Goal: Find contact information

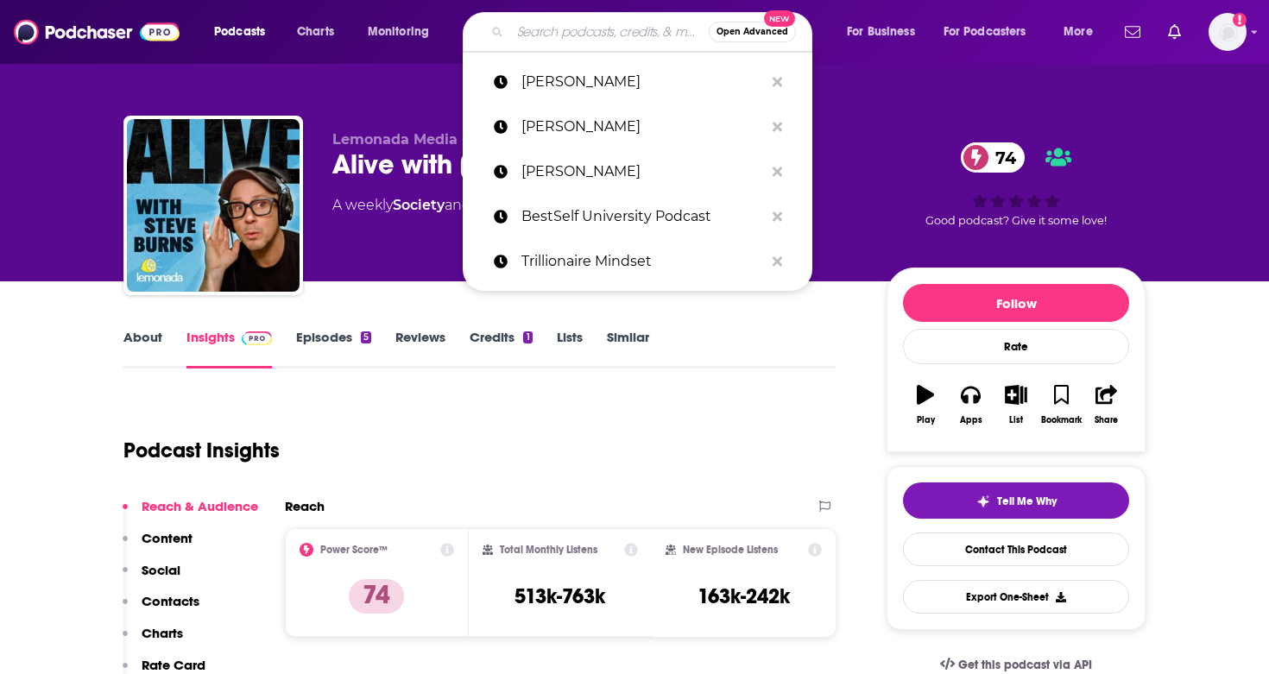
click at [608, 33] on input "Search podcasts, credits, & more..." at bounding box center [609, 32] width 199 height 28
type input "Since You Asked with [PERSON_NAME] and [PERSON_NAME]"
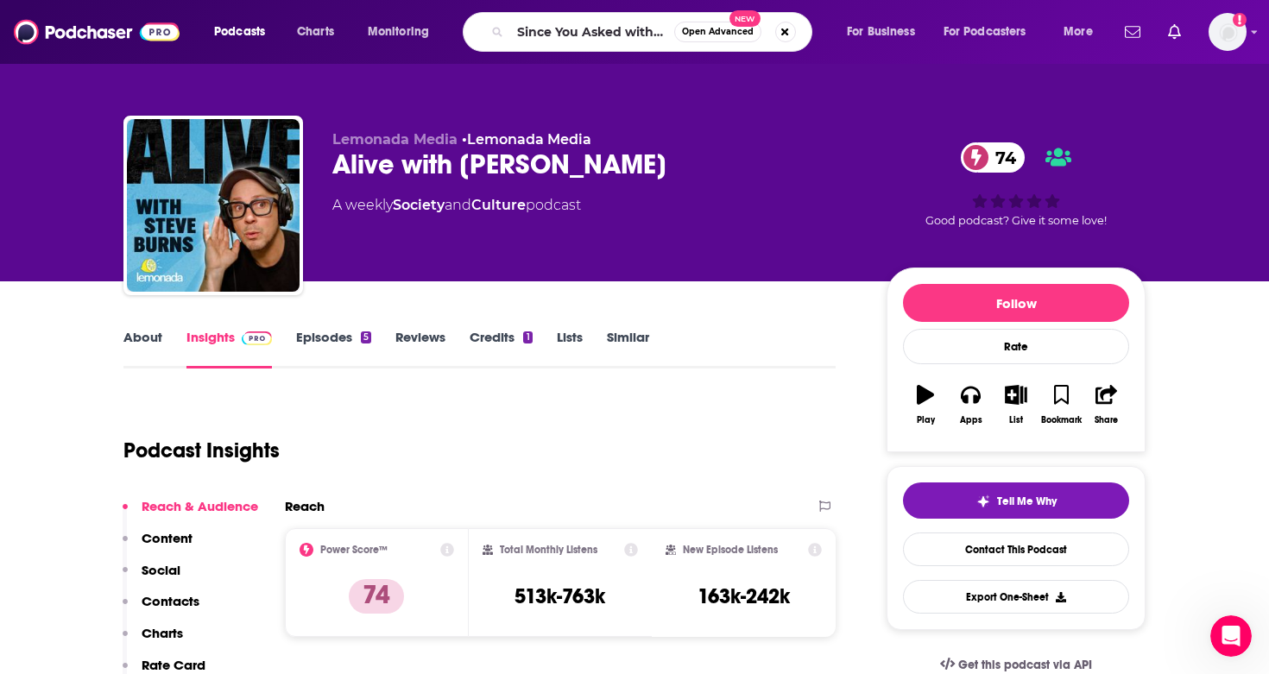
scroll to position [0, 202]
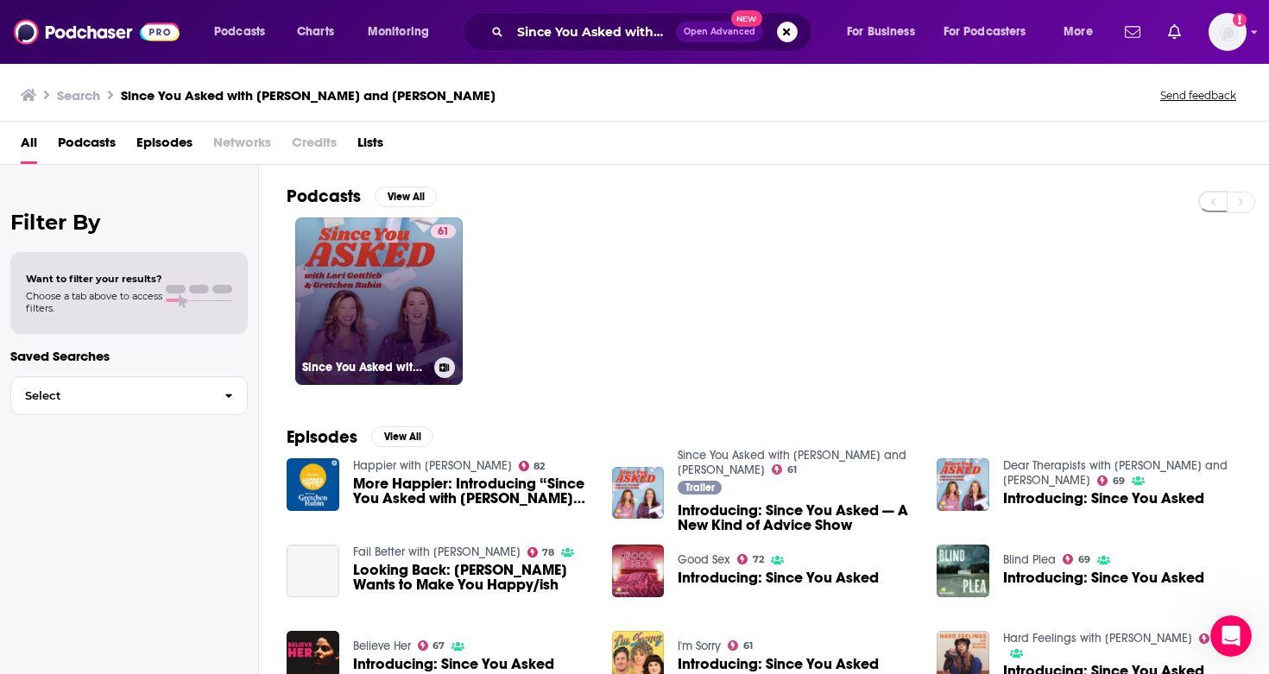
click at [400, 306] on link "61 Since You Asked with [PERSON_NAME] and [PERSON_NAME]" at bounding box center [378, 300] width 167 height 167
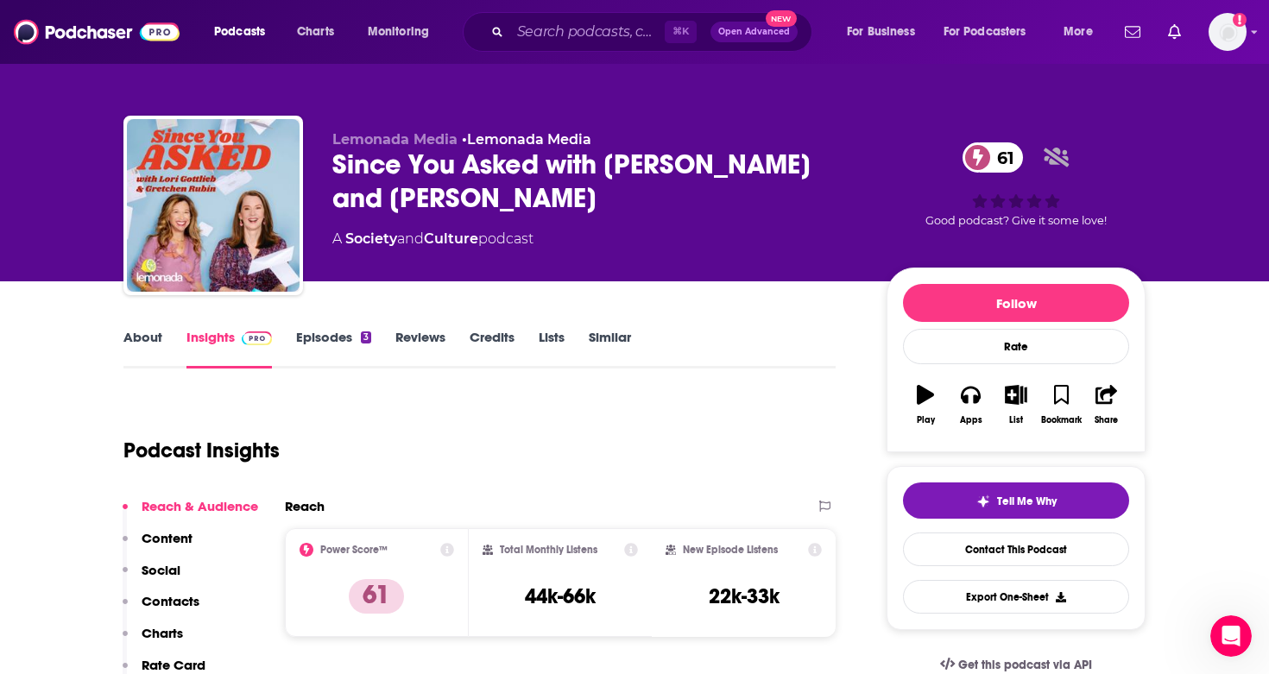
click at [336, 346] on link "Episodes 3" at bounding box center [333, 349] width 75 height 40
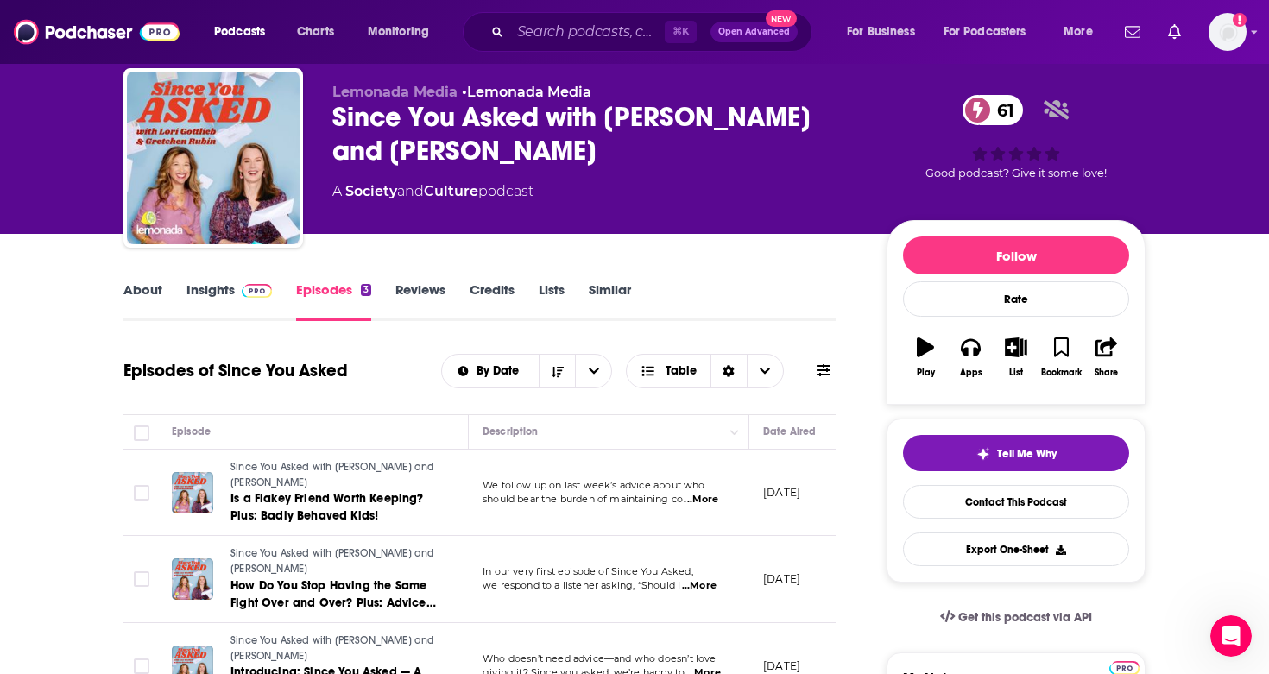
scroll to position [54, 0]
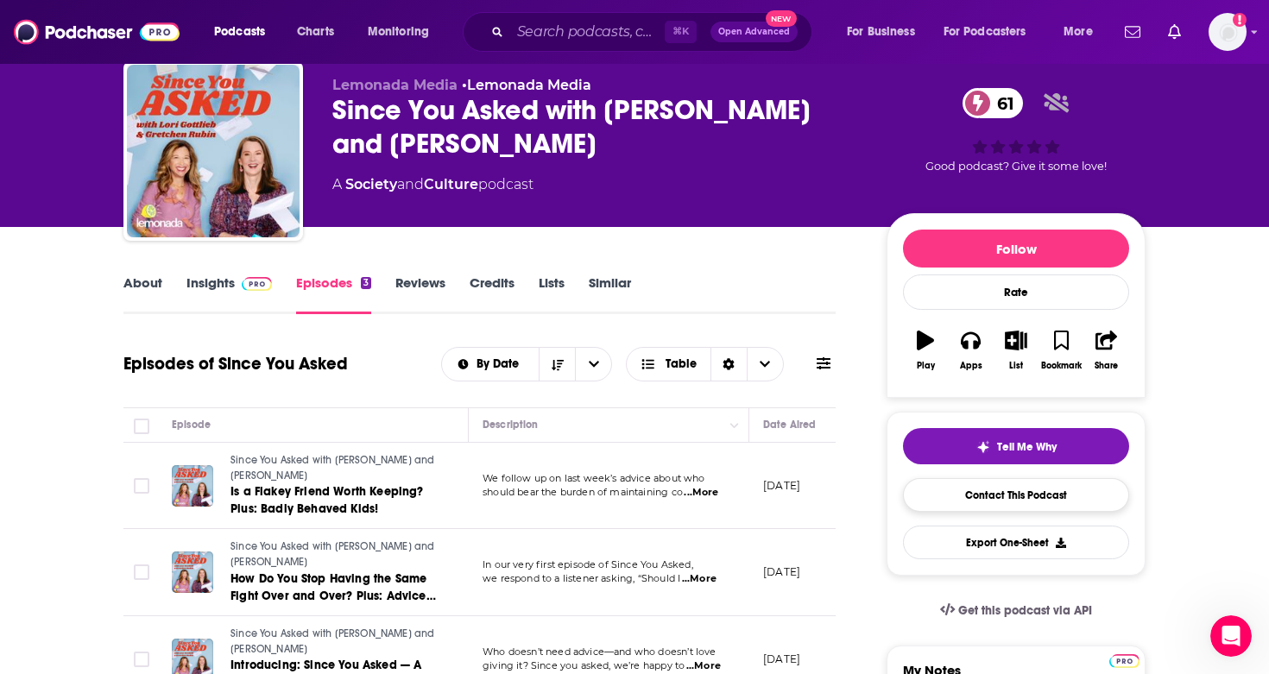
click at [1025, 488] on link "Contact This Podcast" at bounding box center [1016, 495] width 226 height 34
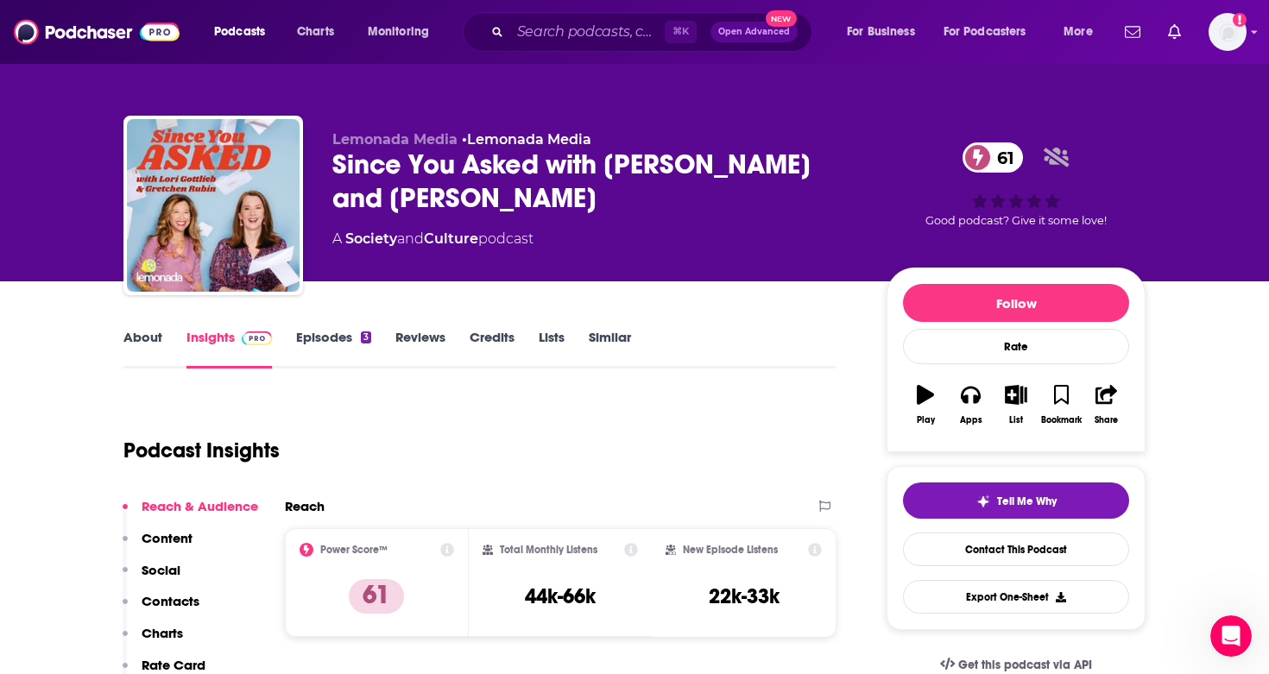
click at [608, 167] on div "Since You Asked with [PERSON_NAME] and [PERSON_NAME] 61" at bounding box center [595, 181] width 526 height 67
click at [703, 169] on div "Since You Asked with [PERSON_NAME] and [PERSON_NAME] 61" at bounding box center [595, 181] width 526 height 67
click at [729, 167] on div "Since You Asked with [PERSON_NAME] and [PERSON_NAME] 61" at bounding box center [595, 181] width 526 height 67
click at [753, 167] on div "Since You Asked with [PERSON_NAME] and [PERSON_NAME] 61" at bounding box center [595, 181] width 526 height 67
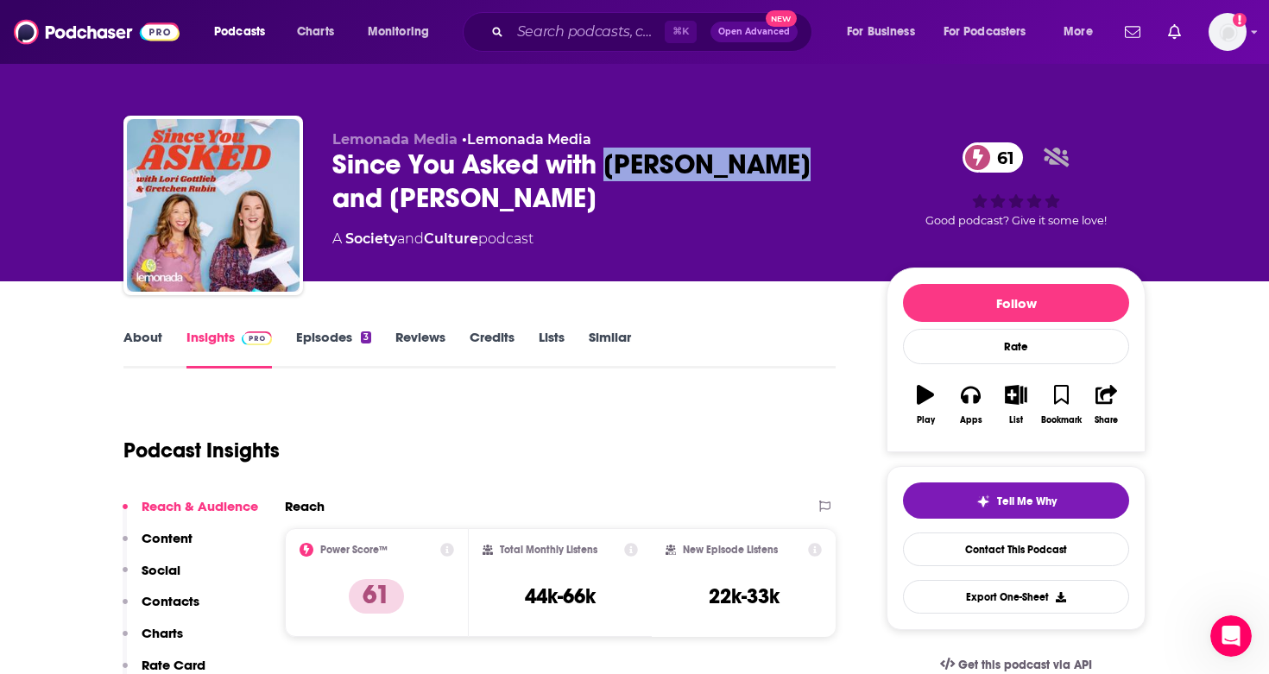
copy h2 "[PERSON_NAME]"
click at [522, 158] on div "Since You Asked with [PERSON_NAME] and [PERSON_NAME] 61" at bounding box center [595, 181] width 526 height 67
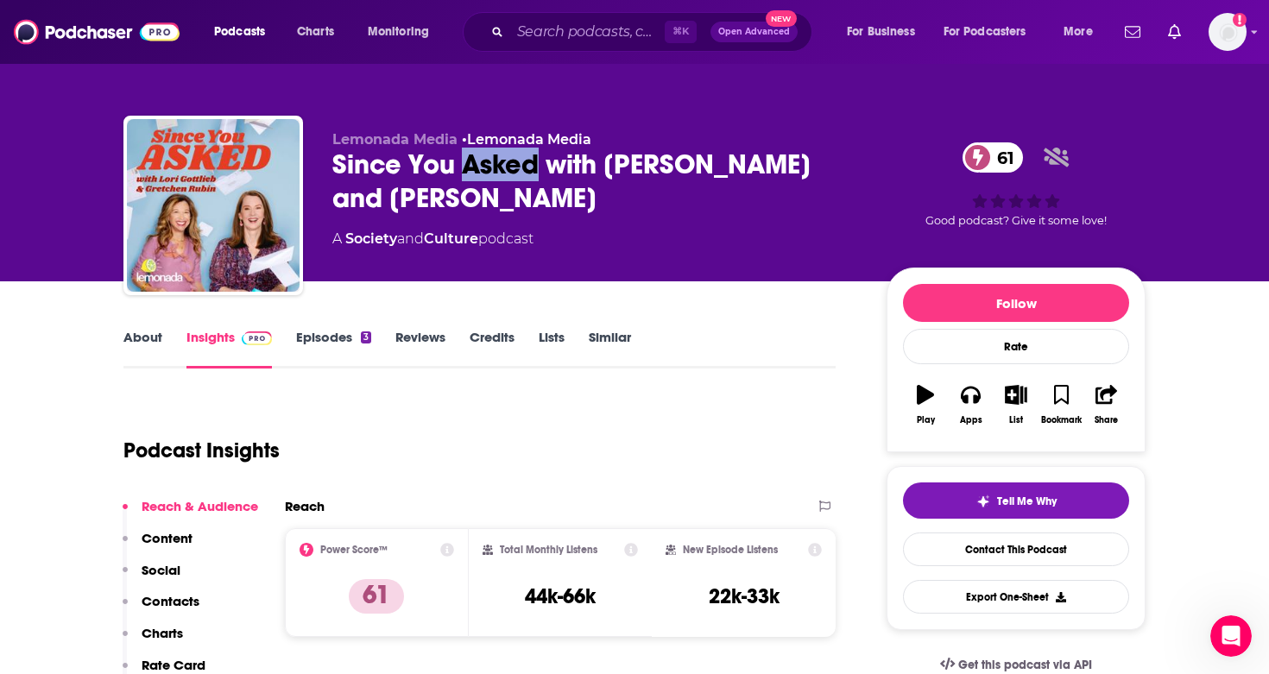
click at [522, 158] on div "Since You Asked with [PERSON_NAME] and [PERSON_NAME] 61" at bounding box center [595, 181] width 526 height 67
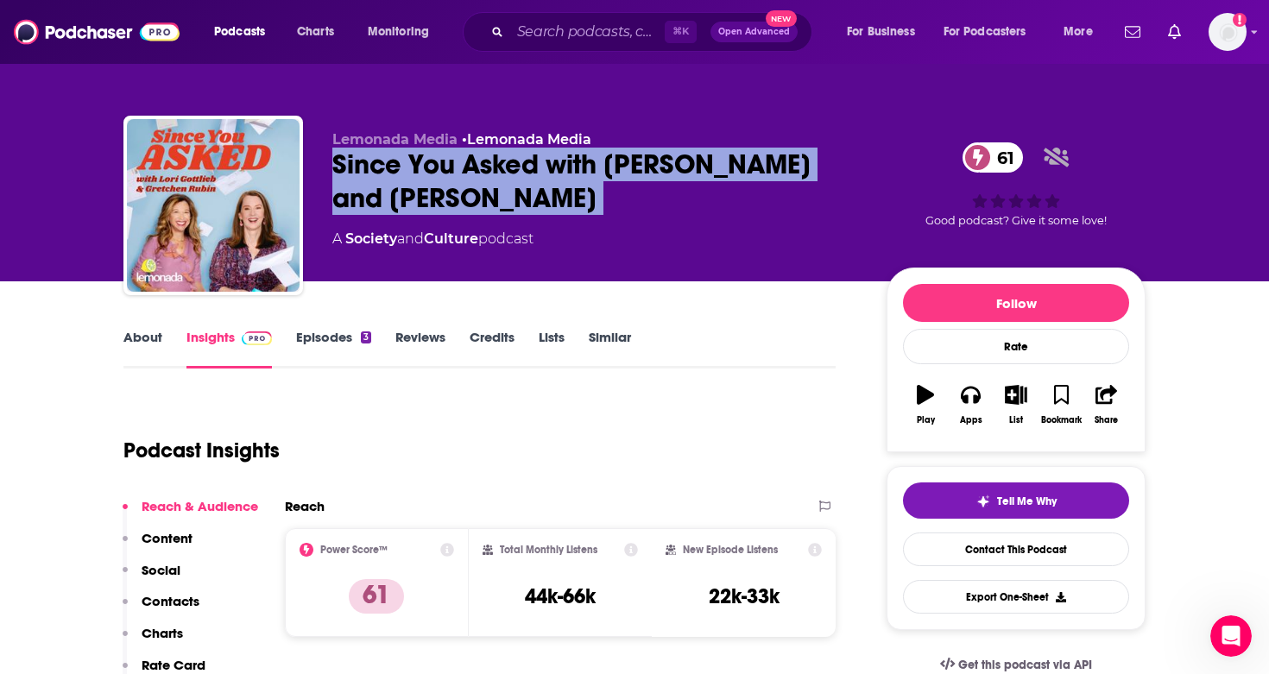
click at [522, 158] on div "Since You Asked with [PERSON_NAME] and [PERSON_NAME] 61" at bounding box center [595, 181] width 526 height 67
copy div "Since You Asked with [PERSON_NAME] and [PERSON_NAME] 61"
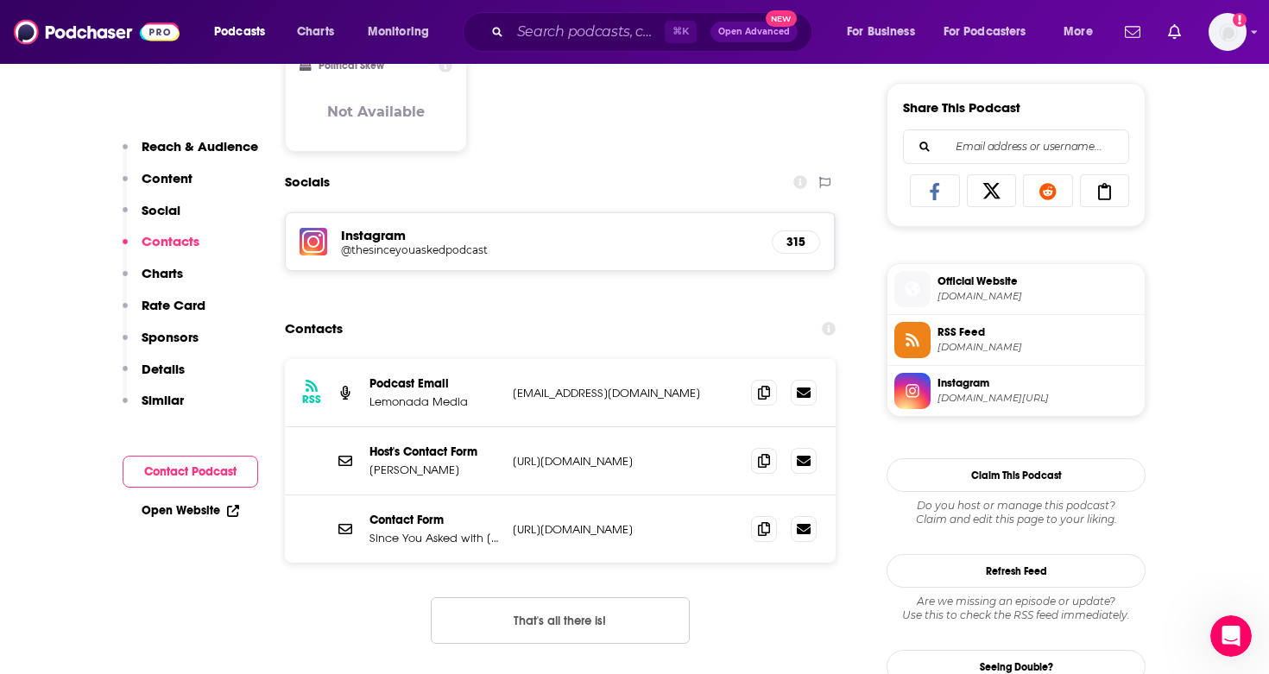
scroll to position [1156, 0]
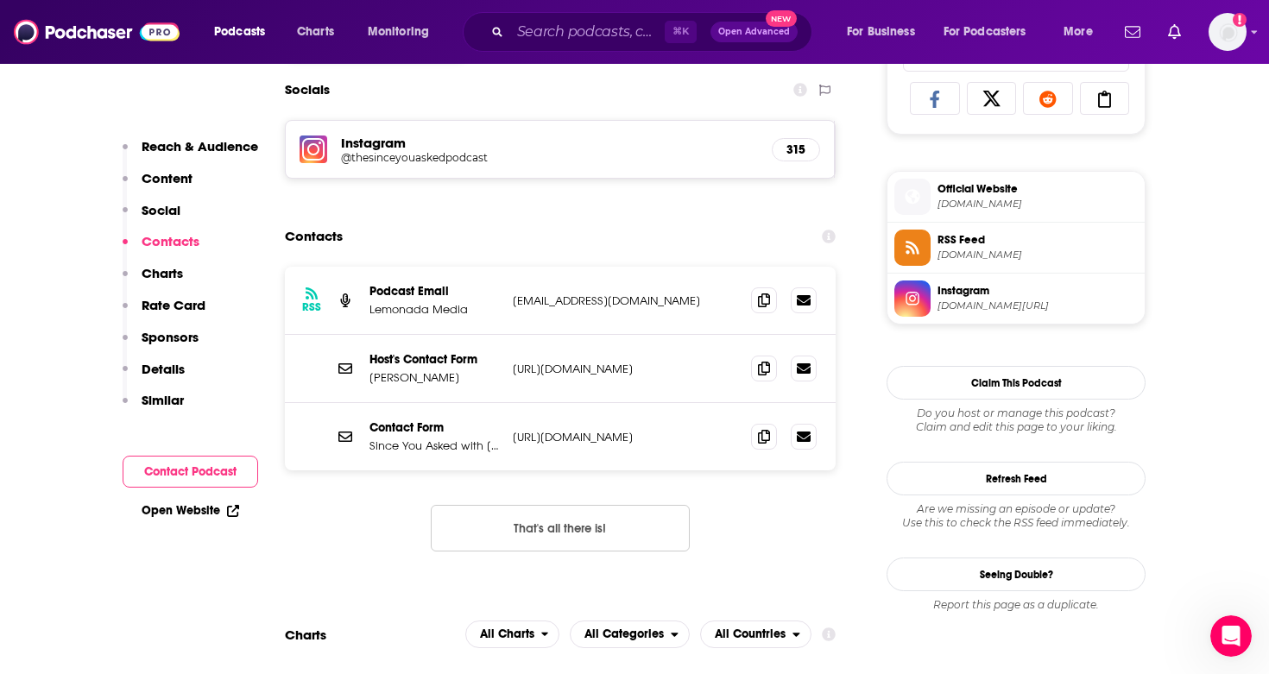
click at [419, 156] on h5 "@thesinceyouaskedpodcast" at bounding box center [479, 157] width 276 height 13
click at [444, 154] on h5 "@thesinceyouaskedpodcast" at bounding box center [479, 157] width 276 height 13
click at [755, 368] on span at bounding box center [764, 368] width 26 height 26
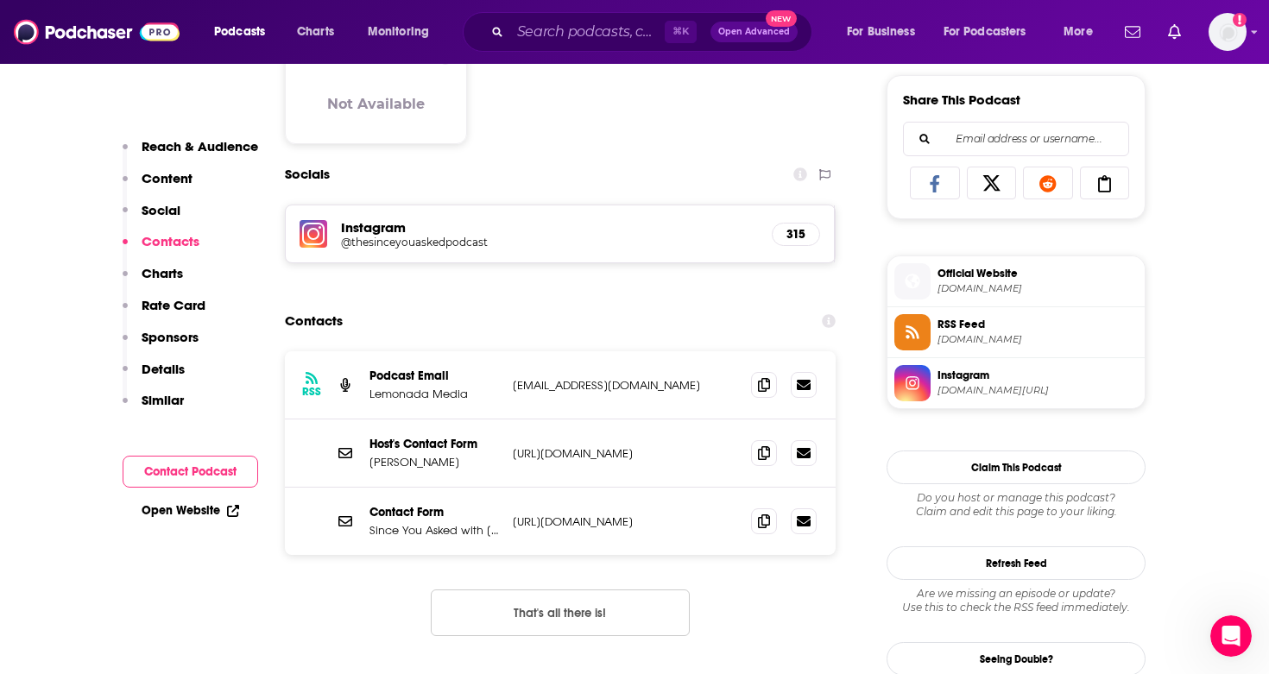
scroll to position [1072, 0]
click at [759, 525] on icon at bounding box center [764, 520] width 12 height 14
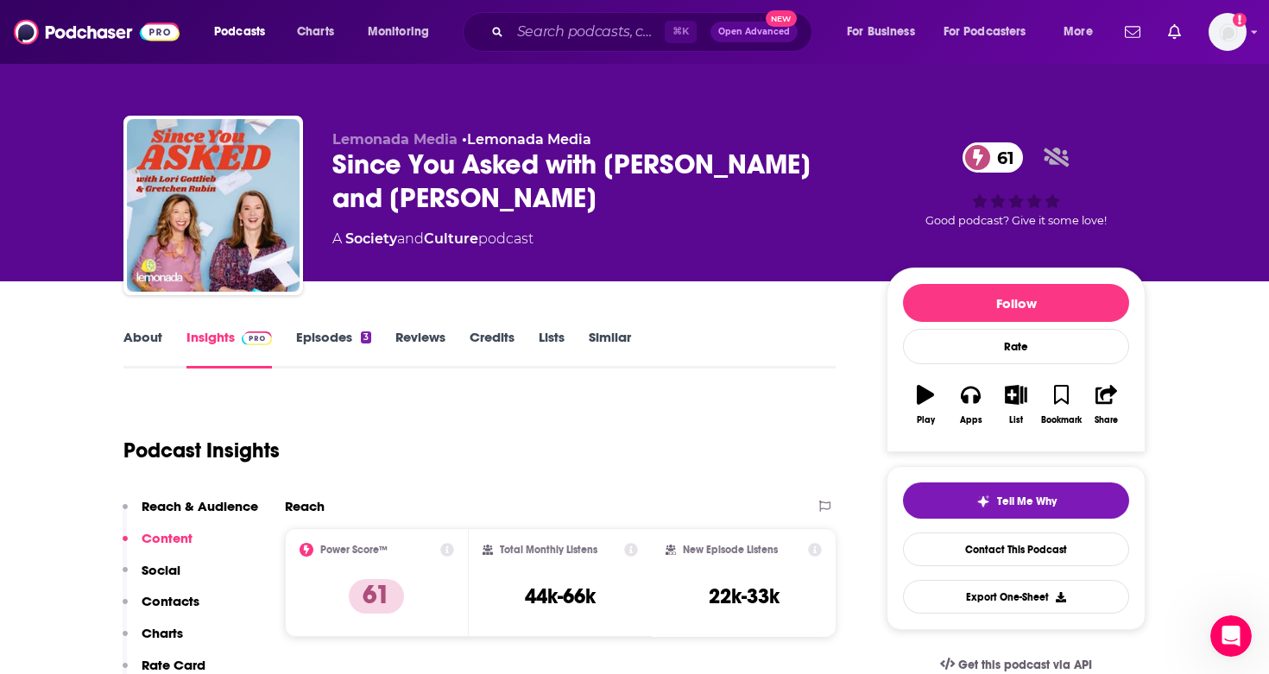
click at [497, 175] on div "Since You Asked with [PERSON_NAME] and [PERSON_NAME] 61" at bounding box center [595, 181] width 526 height 67
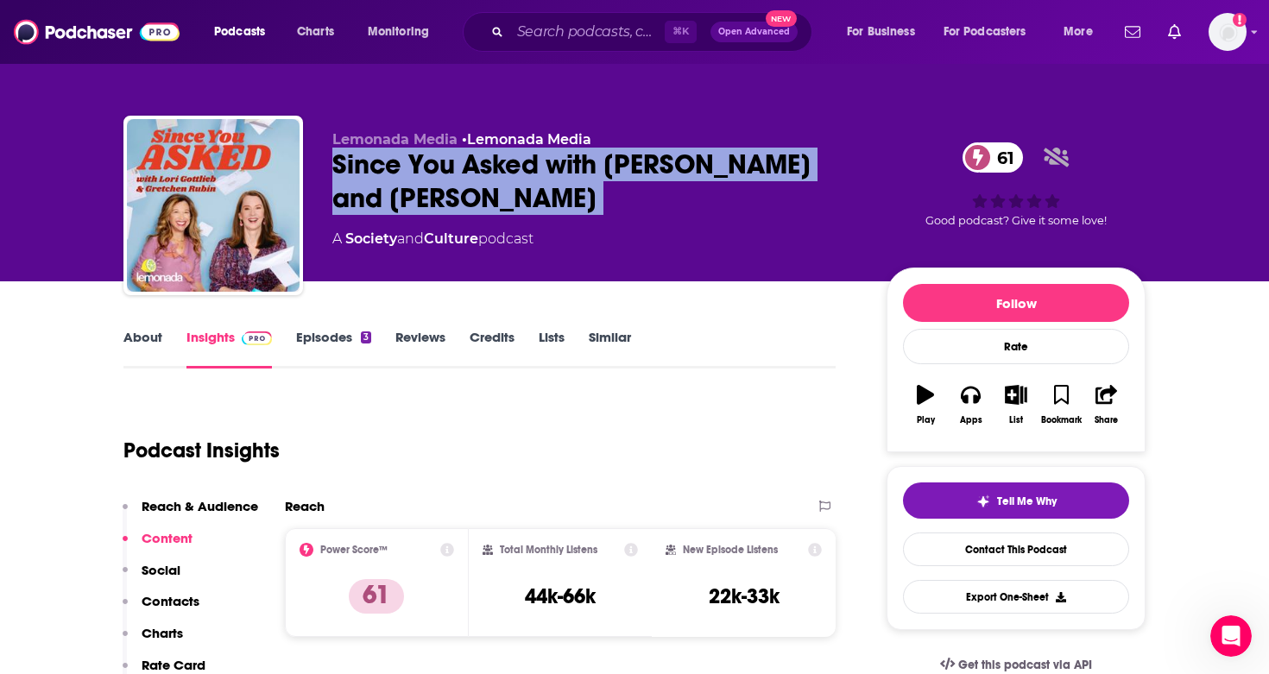
click at [497, 175] on div "Since You Asked with [PERSON_NAME] and [PERSON_NAME] 61" at bounding box center [595, 181] width 526 height 67
copy div "Since You Asked with [PERSON_NAME] and [PERSON_NAME] 61"
click at [145, 337] on link "About" at bounding box center [142, 349] width 39 height 40
